Goal: Information Seeking & Learning: Learn about a topic

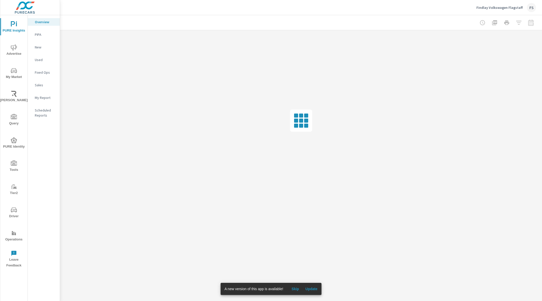
click at [312, 288] on span "Update" at bounding box center [311, 289] width 12 height 5
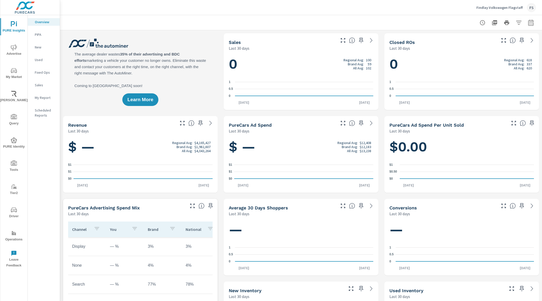
scroll to position [0, 0]
click at [206, 38] on div "Learn More" at bounding box center [140, 71] width 155 height 77
click at [15, 218] on span "Driver" at bounding box center [14, 213] width 24 height 12
